Goal: Information Seeking & Learning: Learn about a topic

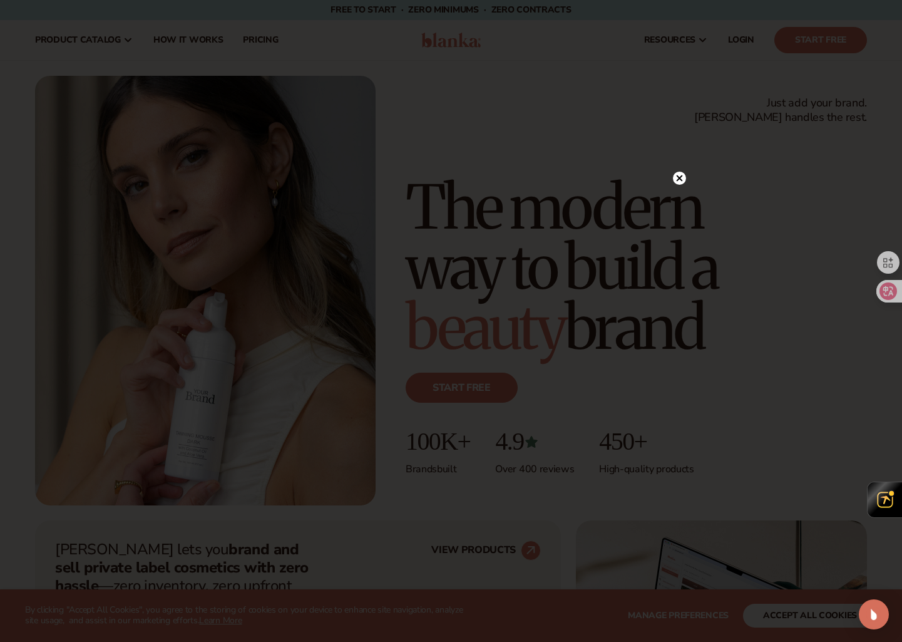
click at [678, 178] on icon at bounding box center [679, 178] width 6 height 6
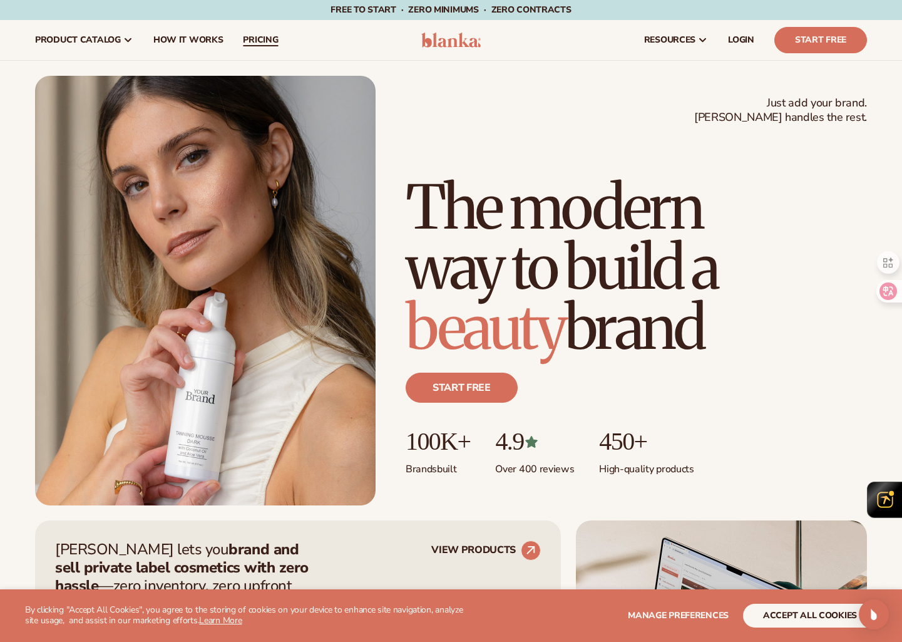
click at [255, 44] on span "pricing" at bounding box center [260, 40] width 35 height 10
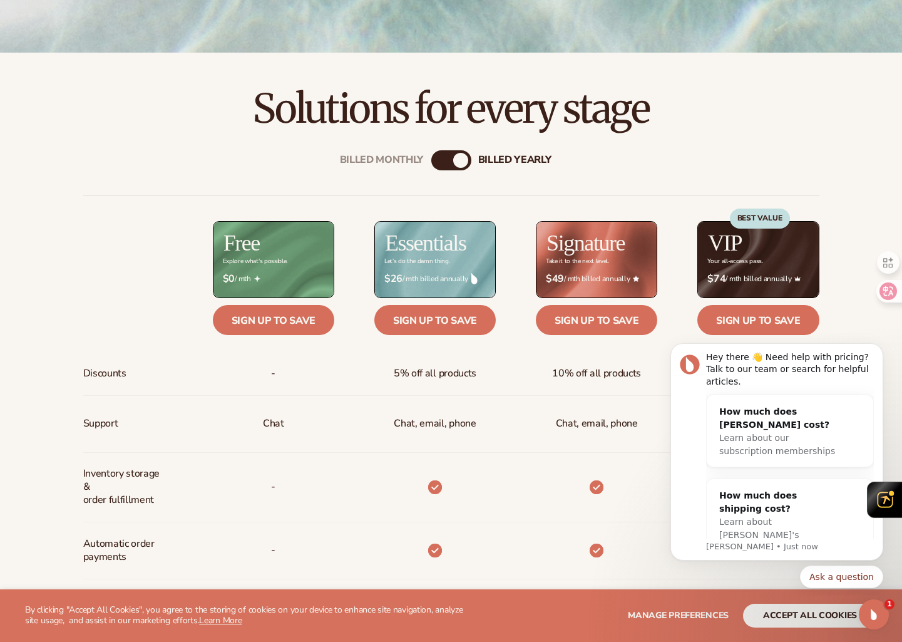
scroll to position [336, 0]
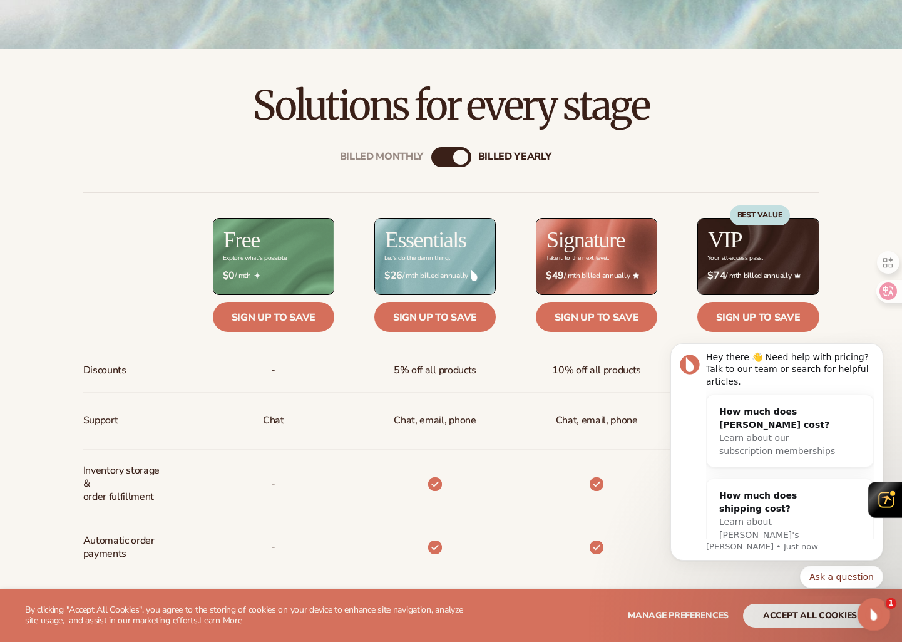
click at [876, 613] on icon "Open Intercom Messenger" at bounding box center [872, 612] width 21 height 21
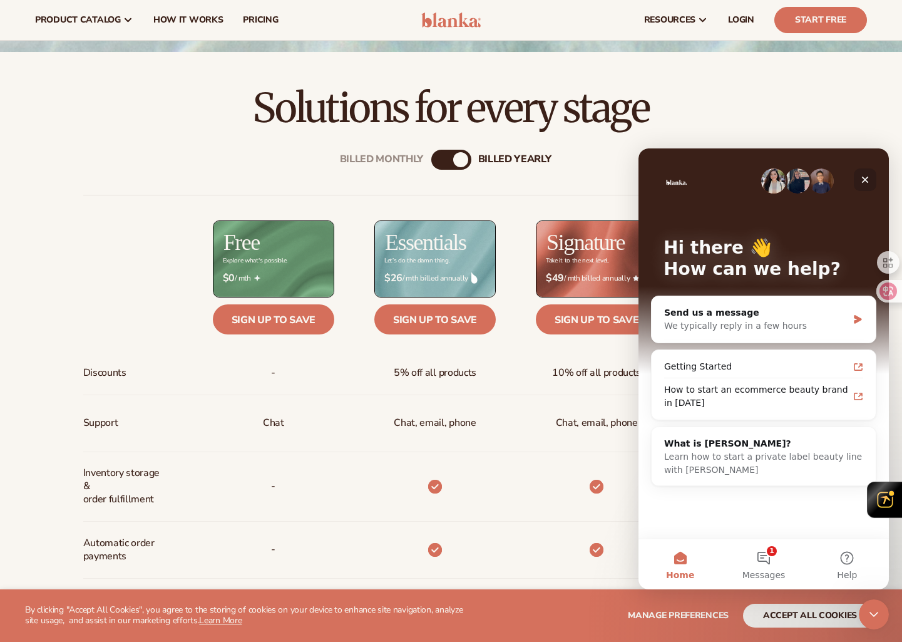
scroll to position [330, 0]
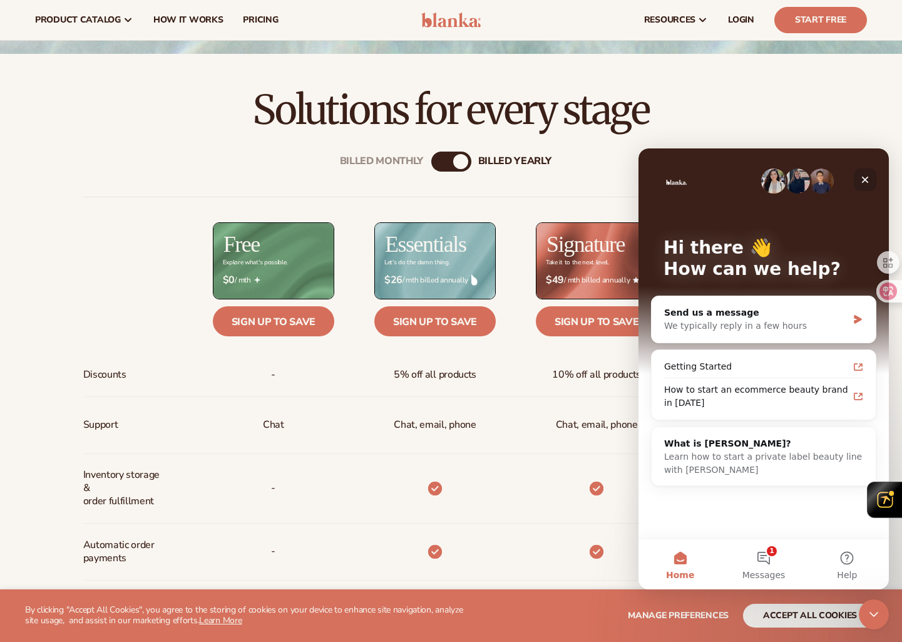
click at [867, 178] on icon "Close" at bounding box center [865, 180] width 10 height 10
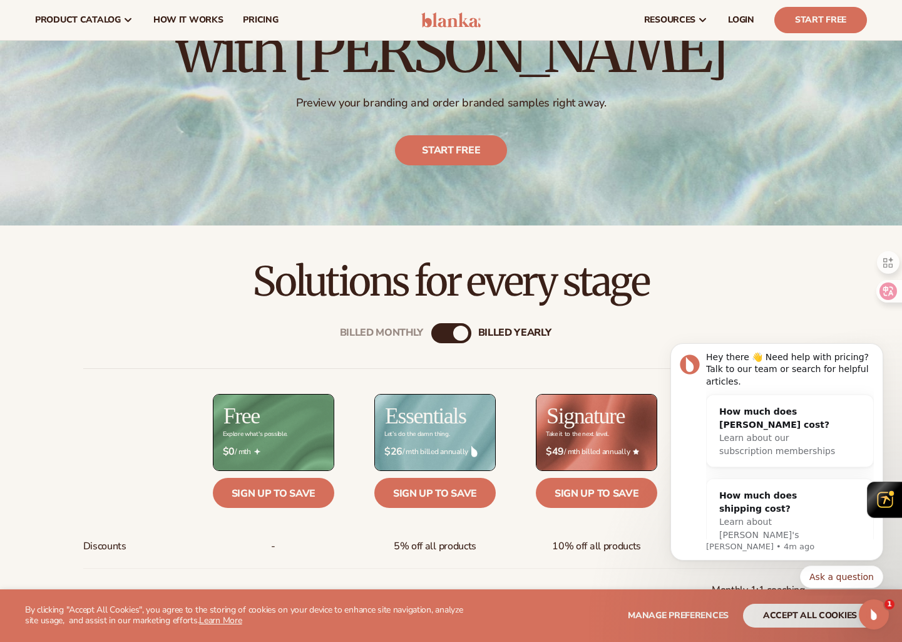
scroll to position [0, 0]
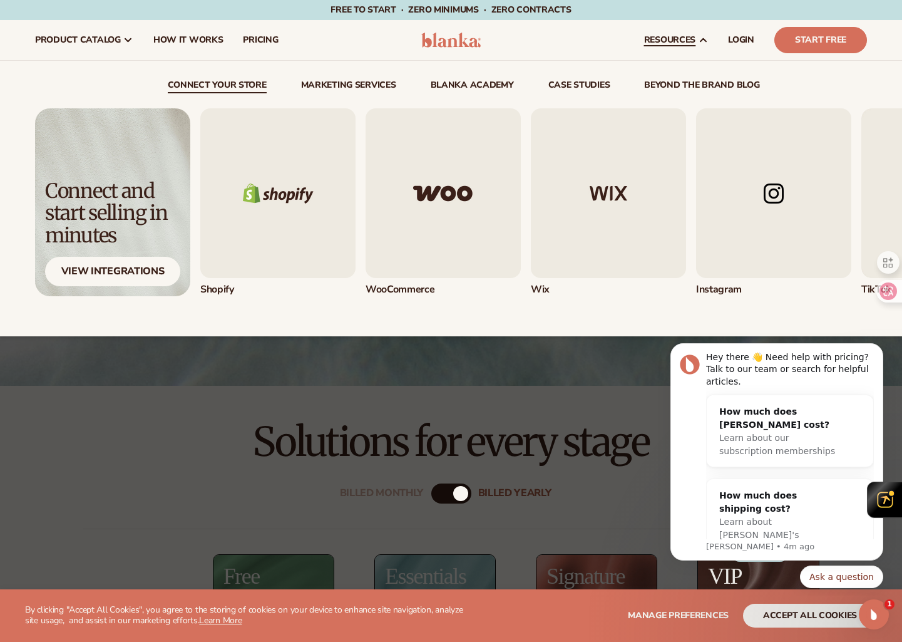
click at [702, 38] on icon at bounding box center [703, 40] width 10 height 10
click at [431, 197] on img "2 / 5" at bounding box center [443, 193] width 155 height 170
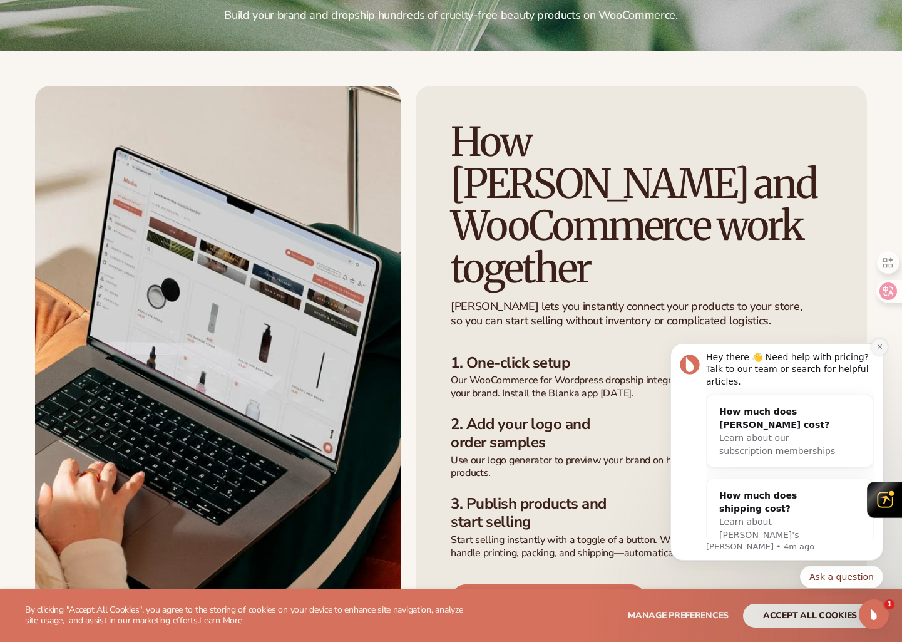
click at [879, 345] on icon "Dismiss notification" at bounding box center [879, 346] width 7 height 7
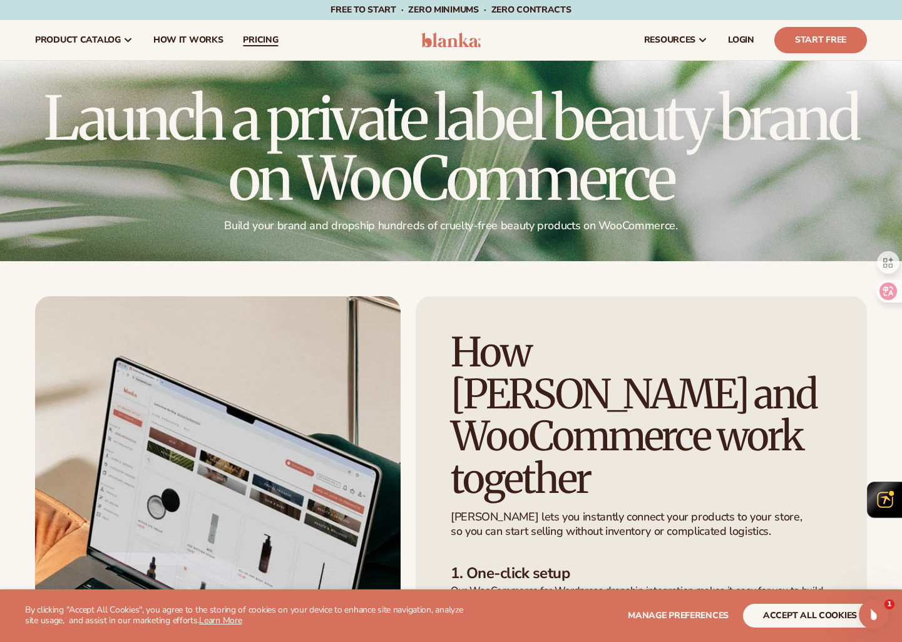
click at [250, 42] on span "pricing" at bounding box center [260, 40] width 35 height 10
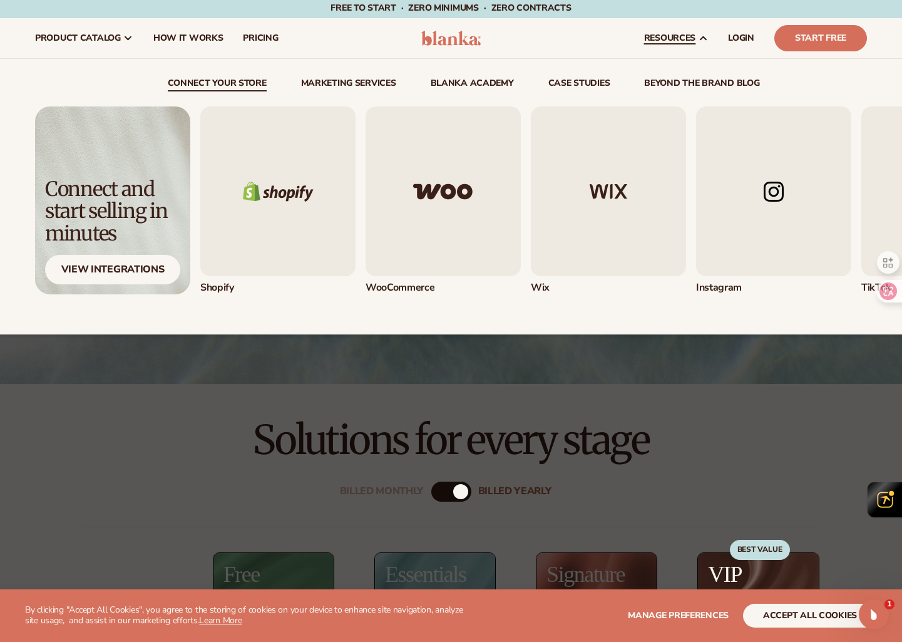
click at [444, 192] on img "2 / 5" at bounding box center [443, 191] width 155 height 170
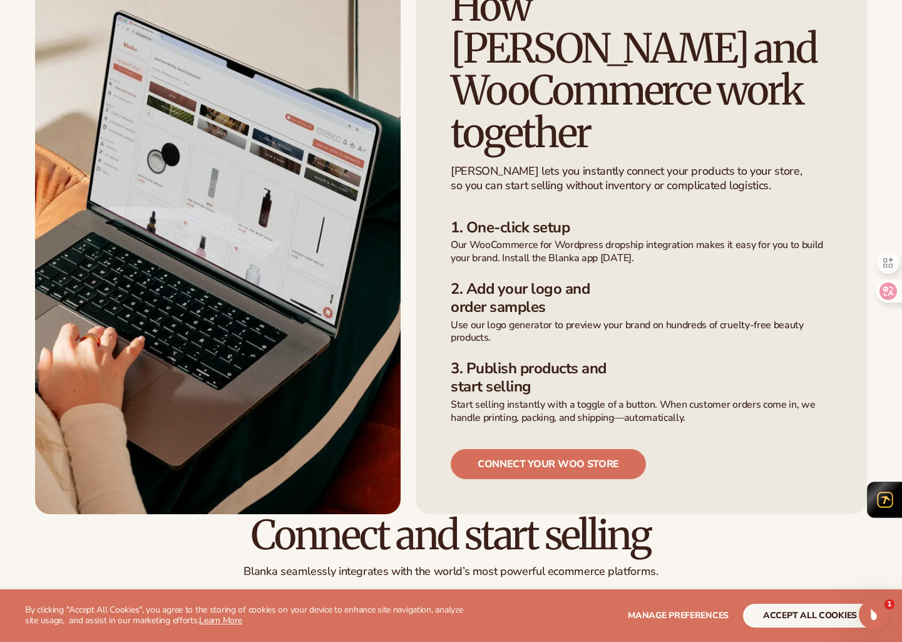
scroll to position [347, 0]
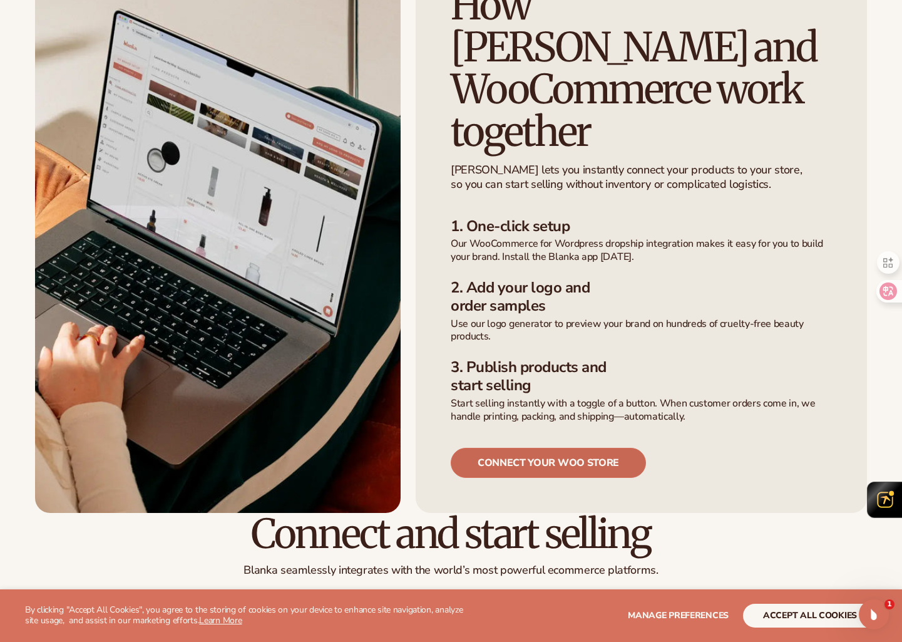
click at [580, 448] on link "connect your woo store" at bounding box center [548, 463] width 195 height 30
